Goal: Transaction & Acquisition: Purchase product/service

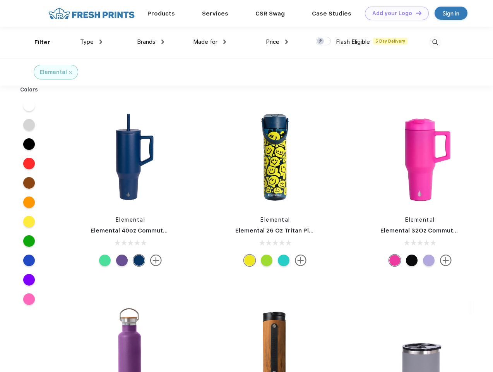
click at [394, 13] on link "Add your Logo Design Tool" at bounding box center [397, 14] width 64 height 14
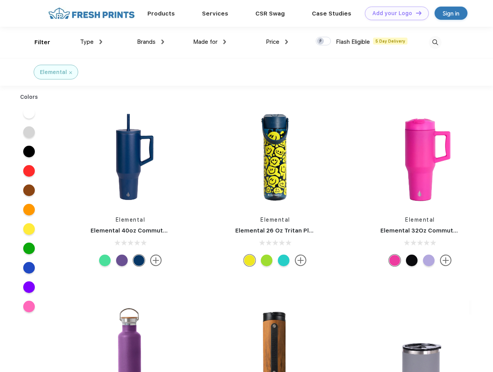
click at [0, 0] on div "Design Tool" at bounding box center [0, 0] width 0 height 0
click at [415, 13] on link "Add your Logo Design Tool" at bounding box center [397, 14] width 64 height 14
click at [37, 42] on div "Filter" at bounding box center [42, 42] width 16 height 9
click at [91, 42] on span "Type" at bounding box center [87, 41] width 14 height 7
click at [151, 42] on span "Brands" at bounding box center [146, 41] width 19 height 7
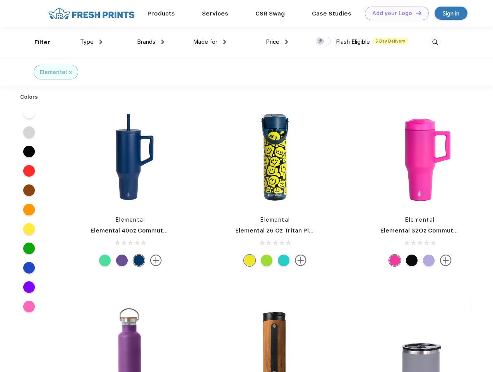
click at [210, 42] on span "Made for" at bounding box center [205, 41] width 24 height 7
click at [277, 42] on span "Price" at bounding box center [273, 41] width 14 height 7
click at [324, 41] on div at bounding box center [323, 41] width 15 height 9
click at [321, 41] on input "checkbox" at bounding box center [318, 38] width 5 height 5
click at [435, 42] on img at bounding box center [435, 42] width 13 height 13
